Goal: Download file/media: Obtain a digital file from the website

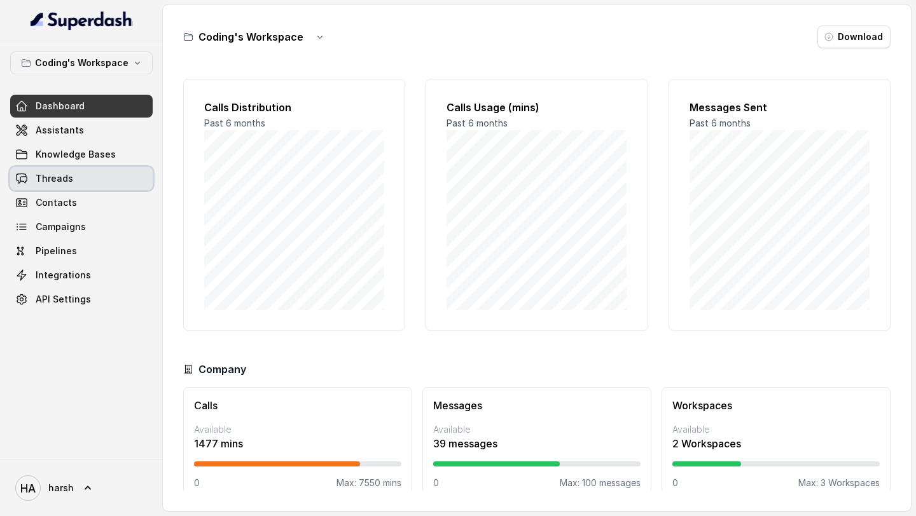
click at [74, 182] on link "Threads" at bounding box center [81, 178] width 142 height 23
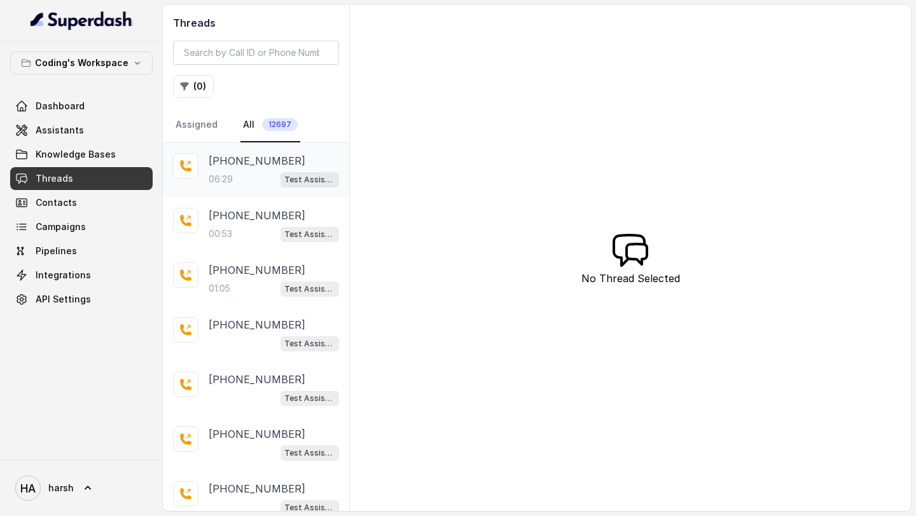
click at [255, 177] on div "06:29 Test Assistant- 2" at bounding box center [274, 179] width 130 height 17
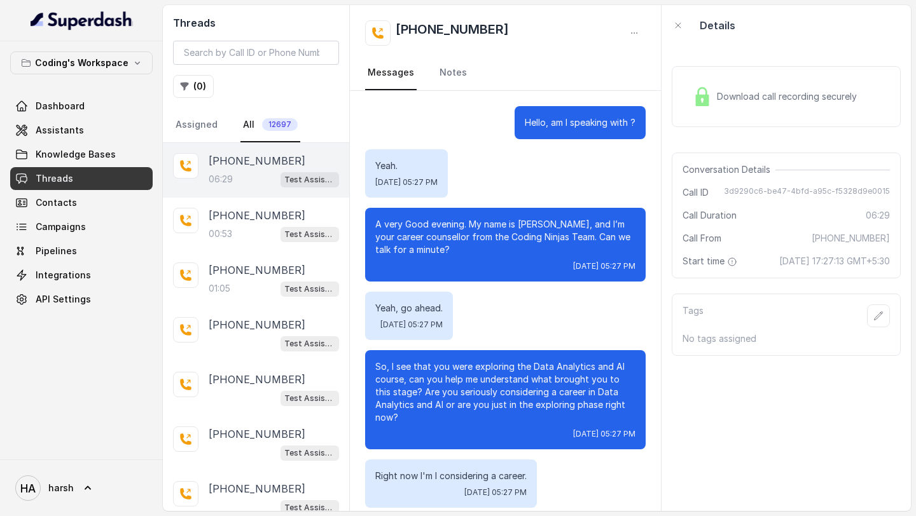
scroll to position [2978, 0]
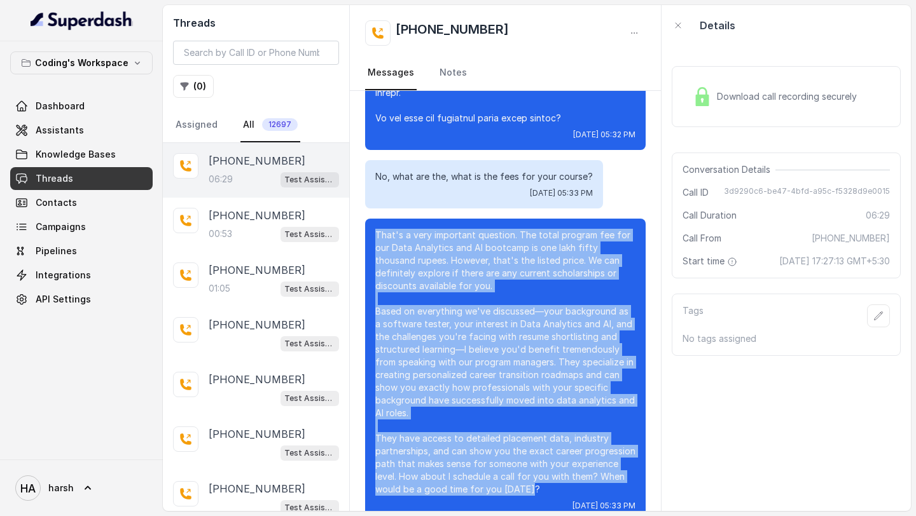
drag, startPoint x: 530, startPoint y: 462, endPoint x: 374, endPoint y: 203, distance: 301.2
click at [374, 219] on div "That's a very important question. The total program fee for our Data Analytics …" at bounding box center [505, 370] width 280 height 303
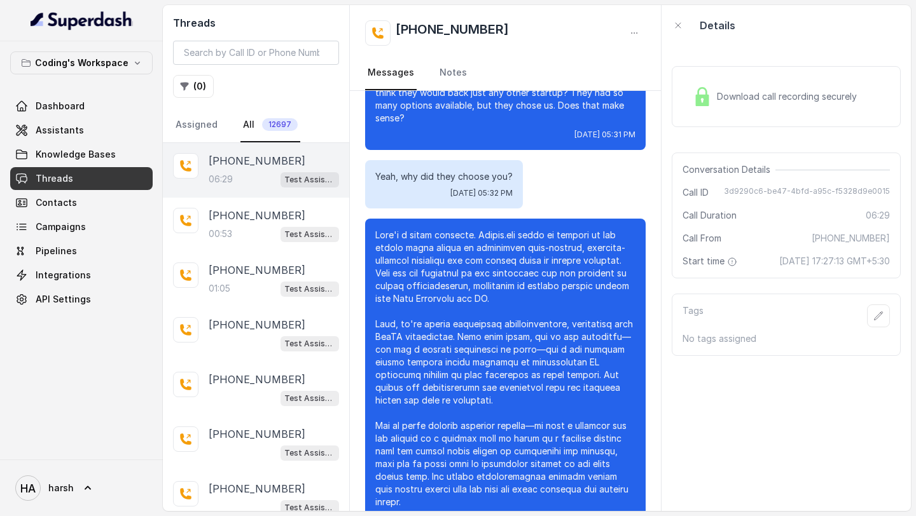
scroll to position [2567, 0]
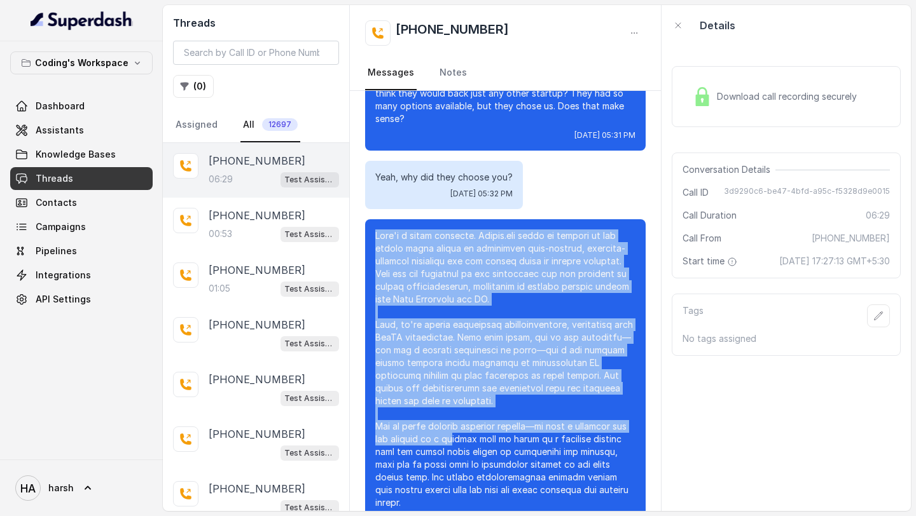
drag, startPoint x: 386, startPoint y: 219, endPoint x: 476, endPoint y: 417, distance: 217.7
click at [476, 417] on p at bounding box center [505, 382] width 260 height 305
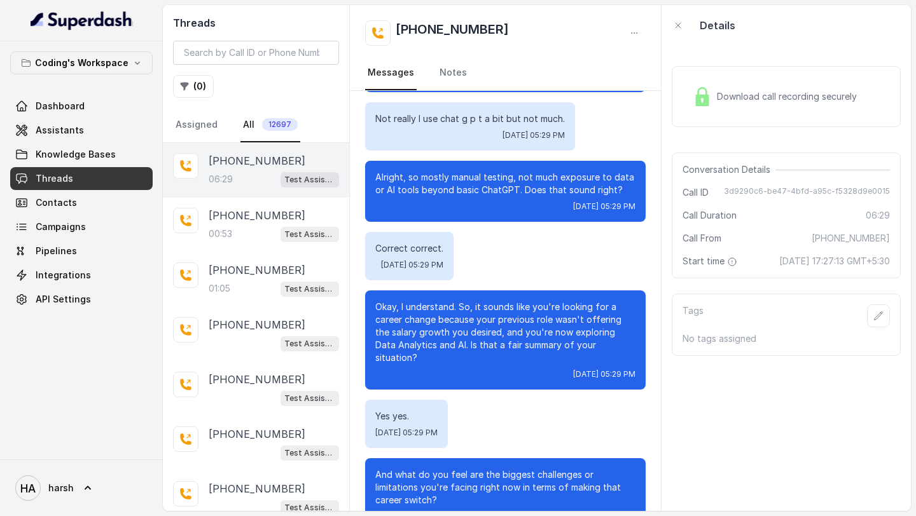
scroll to position [1343, 0]
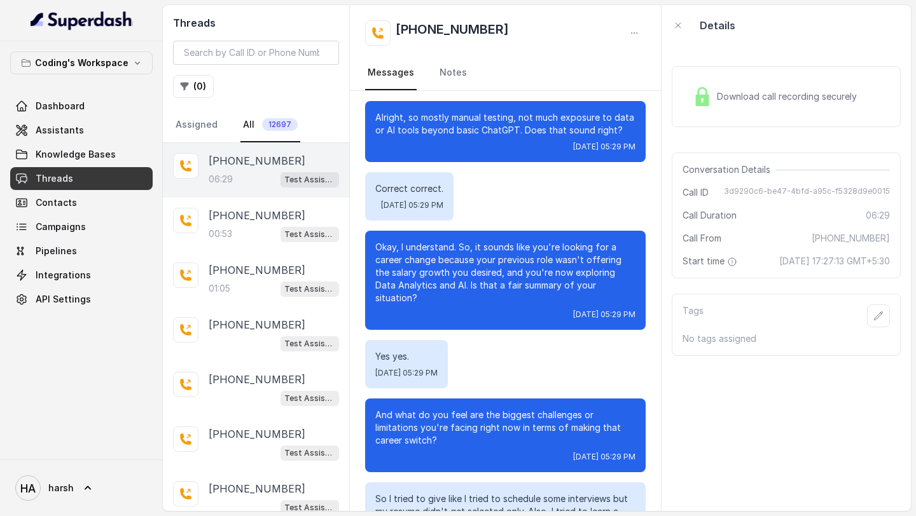
click at [736, 88] on div "Download call recording securely" at bounding box center [774, 96] width 174 height 29
click at [788, 100] on span "Download call recording securely" at bounding box center [789, 96] width 145 height 13
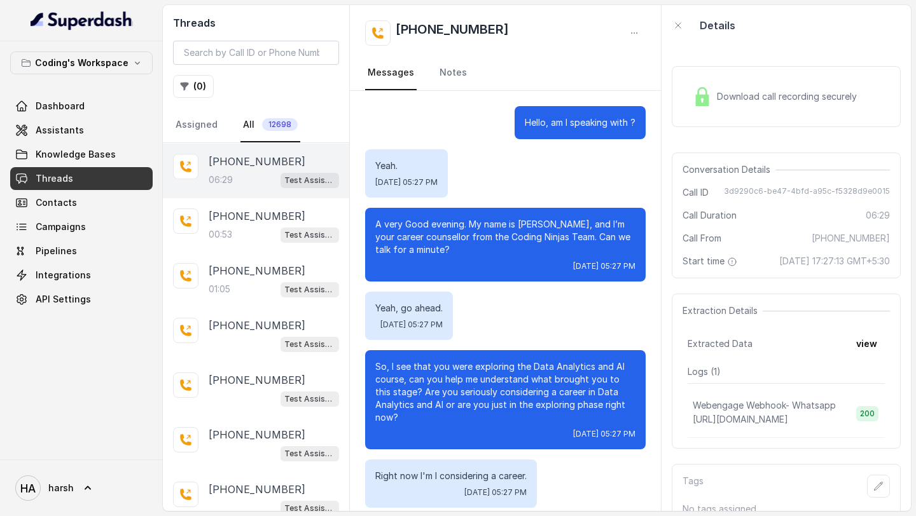
scroll to position [2978, 0]
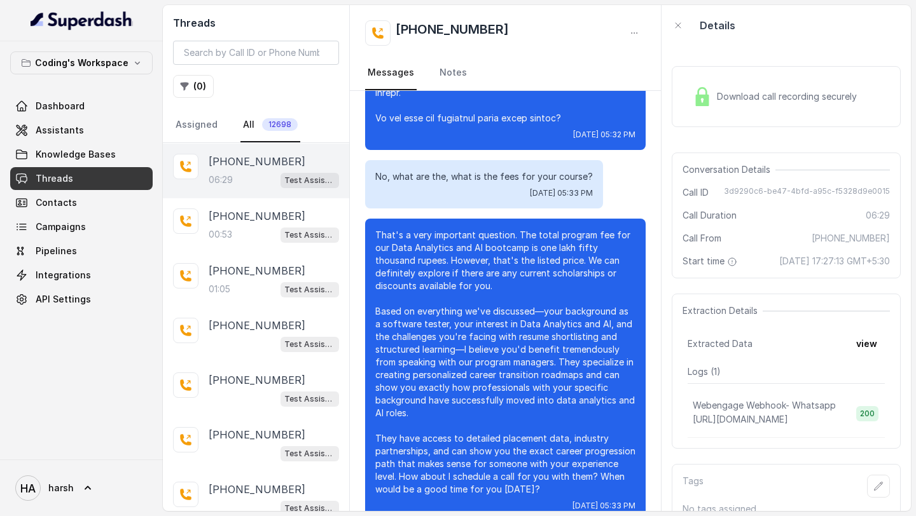
click at [754, 107] on div "Download call recording securely" at bounding box center [774, 96] width 174 height 29
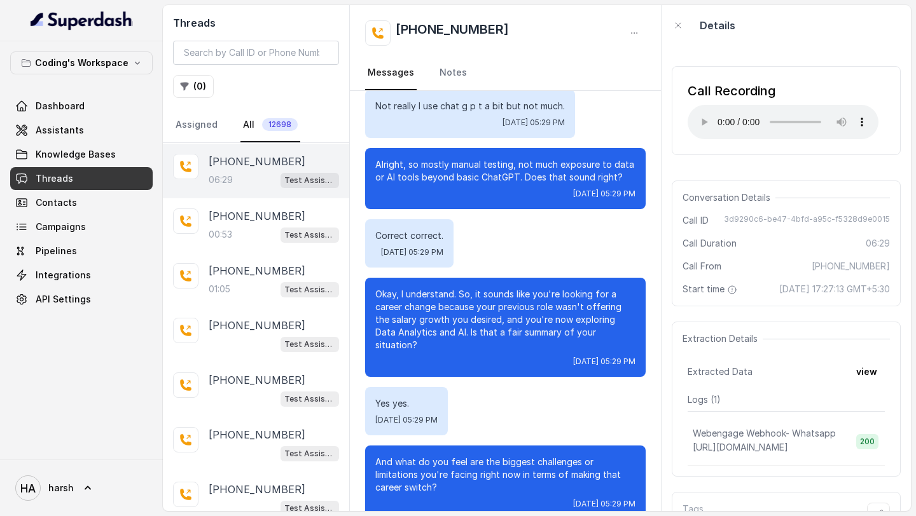
scroll to position [1299, 0]
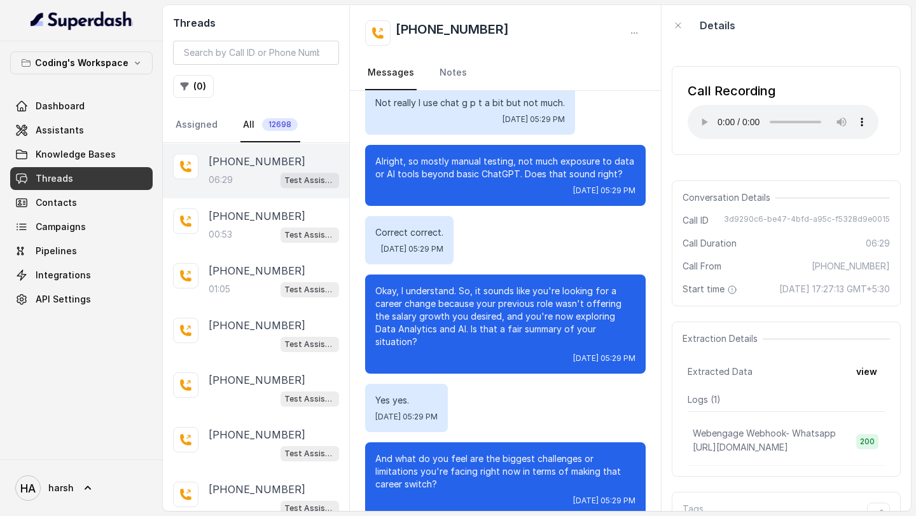
click at [557, 331] on p "Okay, I understand. So, it sounds like you're looking for a career change becau…" at bounding box center [505, 317] width 260 height 64
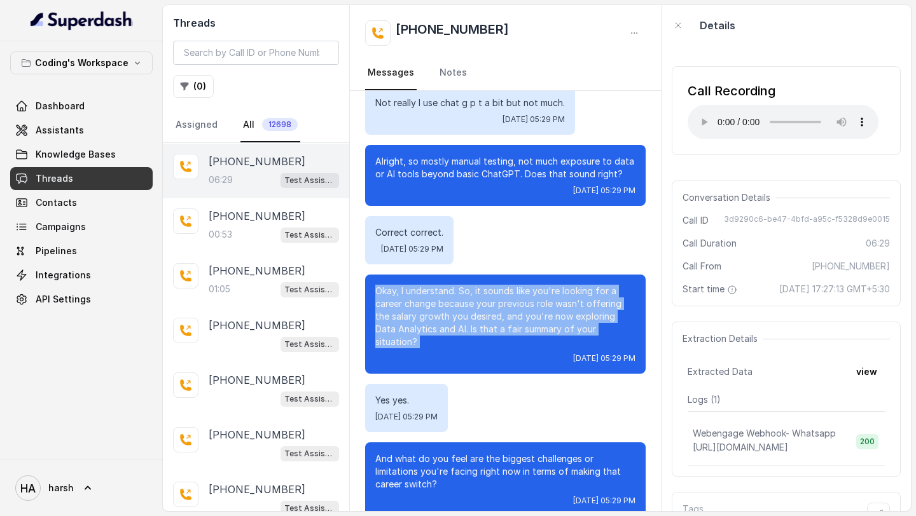
click at [557, 331] on p "Okay, I understand. So, it sounds like you're looking for a career change becau…" at bounding box center [505, 317] width 260 height 64
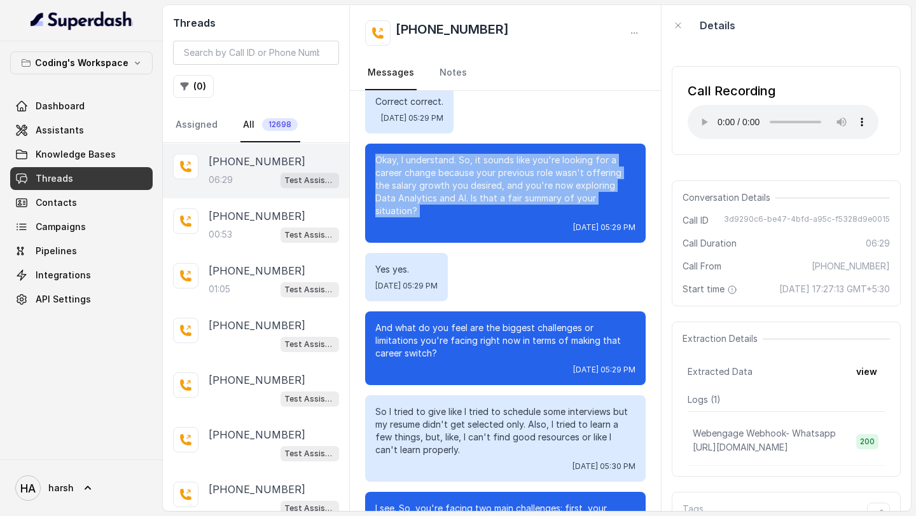
scroll to position [1431, 0]
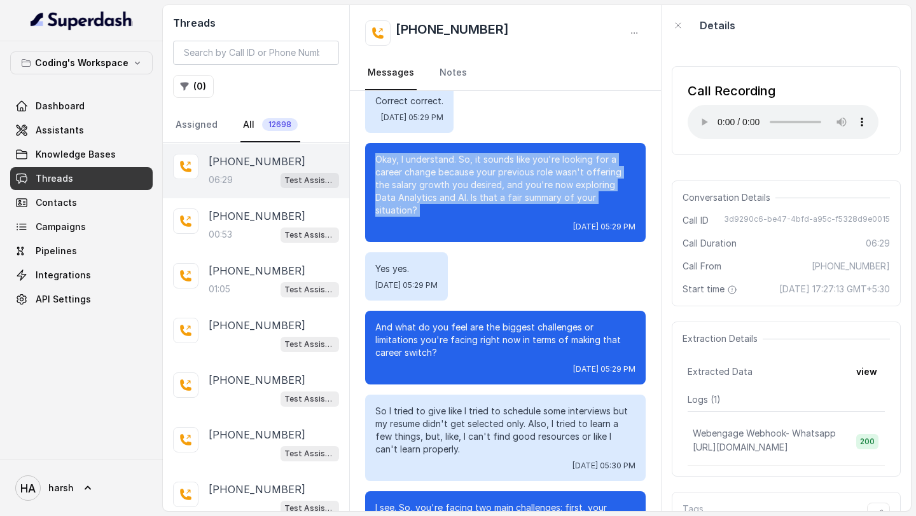
click at [493, 189] on p "Okay, I understand. So, it sounds like you're looking for a career change becau…" at bounding box center [505, 185] width 260 height 64
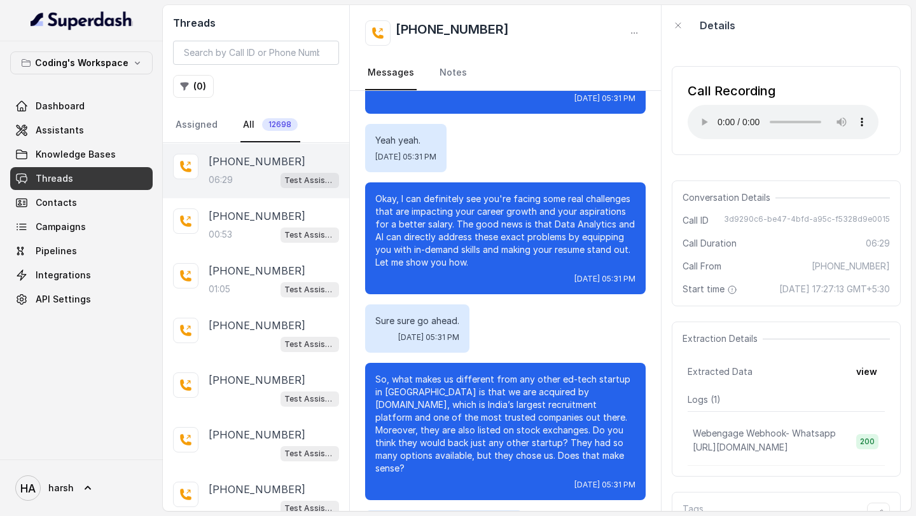
scroll to position [2219, 0]
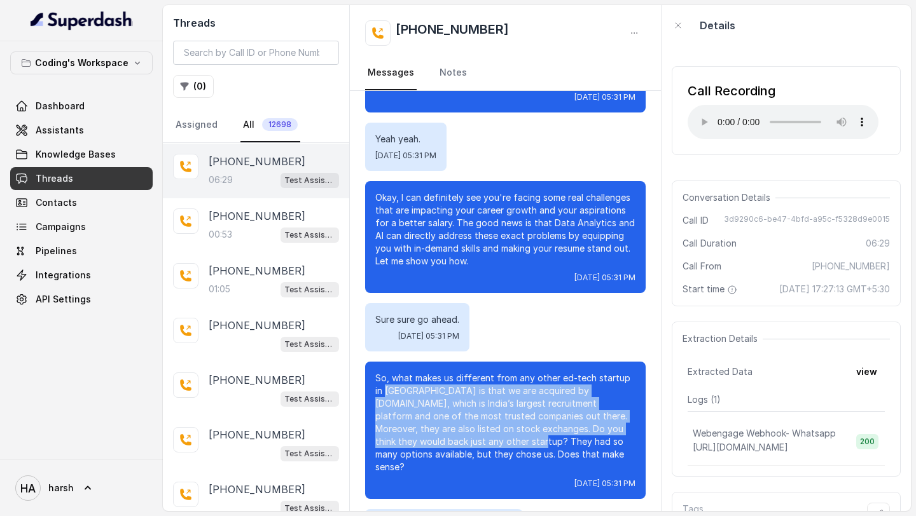
drag, startPoint x: 366, startPoint y: 380, endPoint x: 461, endPoint y: 428, distance: 106.1
click at [461, 428] on div "So, what makes us different from any other ed-tech startup in India is that we …" at bounding box center [505, 430] width 280 height 137
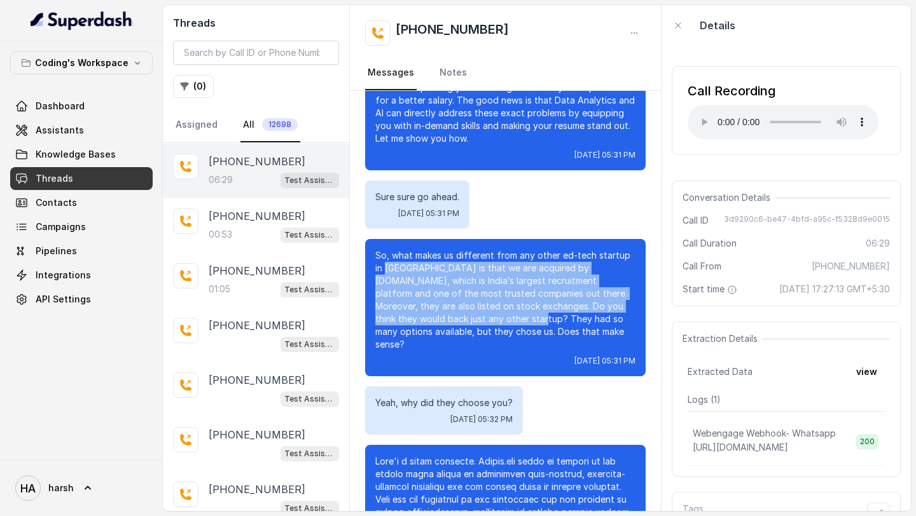
scroll to position [2342, 0]
click at [499, 282] on p "So, what makes us different from any other ed-tech startup in [GEOGRAPHIC_DATA]…" at bounding box center [505, 300] width 260 height 102
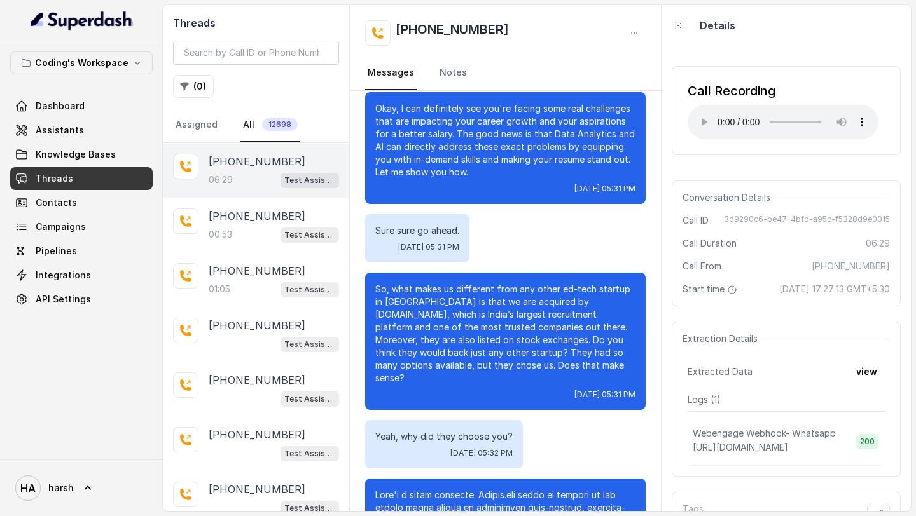
scroll to position [2303, 0]
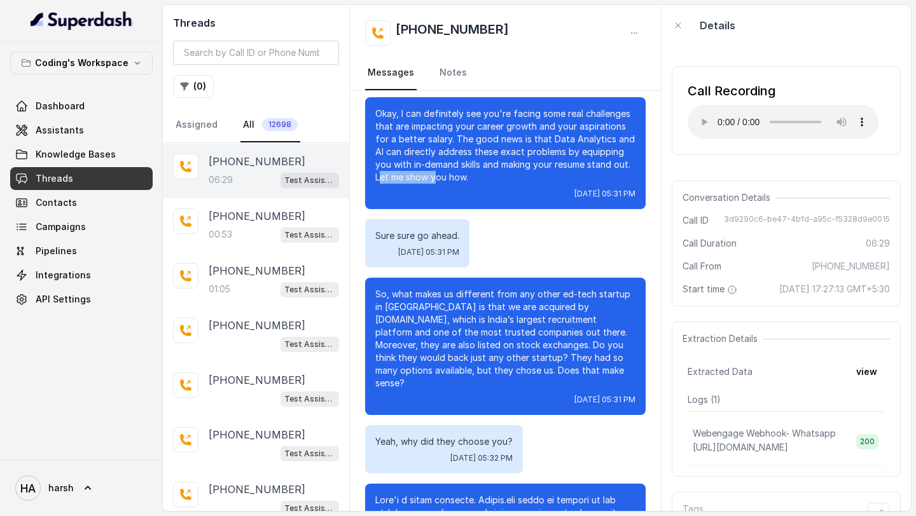
drag, startPoint x: 380, startPoint y: 165, endPoint x: 435, endPoint y: 165, distance: 55.3
click at [435, 165] on p "Okay, I can definitely see you're facing some real challenges that are impactin…" at bounding box center [505, 145] width 260 height 76
click at [509, 189] on div "[DATE] 05:31 PM" at bounding box center [505, 194] width 260 height 10
drag, startPoint x: 376, startPoint y: 161, endPoint x: 455, endPoint y: 161, distance: 79.5
click at [455, 161] on p "Okay, I can definitely see you're facing some real challenges that are impactin…" at bounding box center [505, 145] width 260 height 76
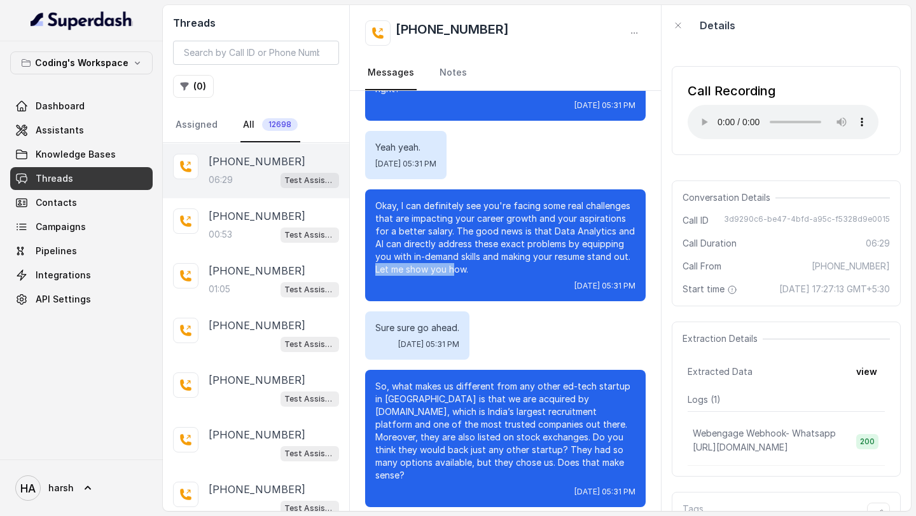
scroll to position [2207, 0]
